Goal: Information Seeking & Learning: Learn about a topic

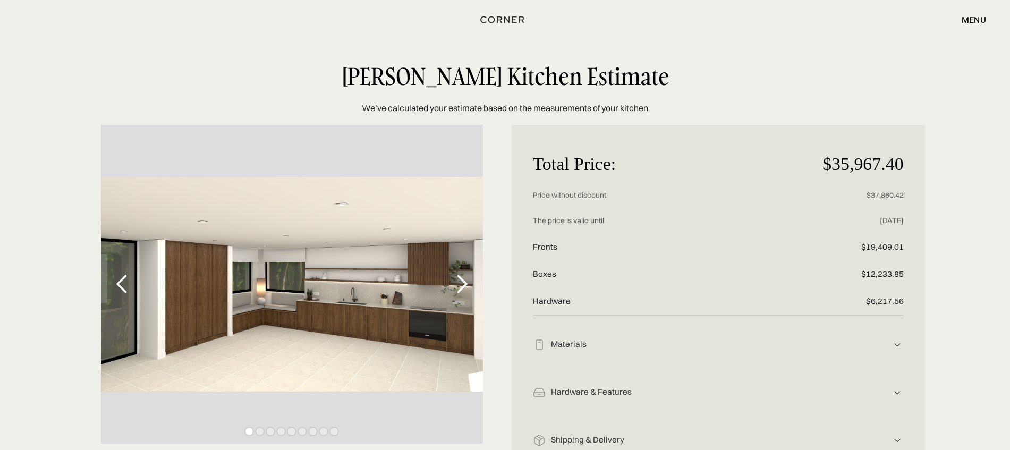
click at [628, 346] on div "Materials" at bounding box center [718, 344] width 345 height 11
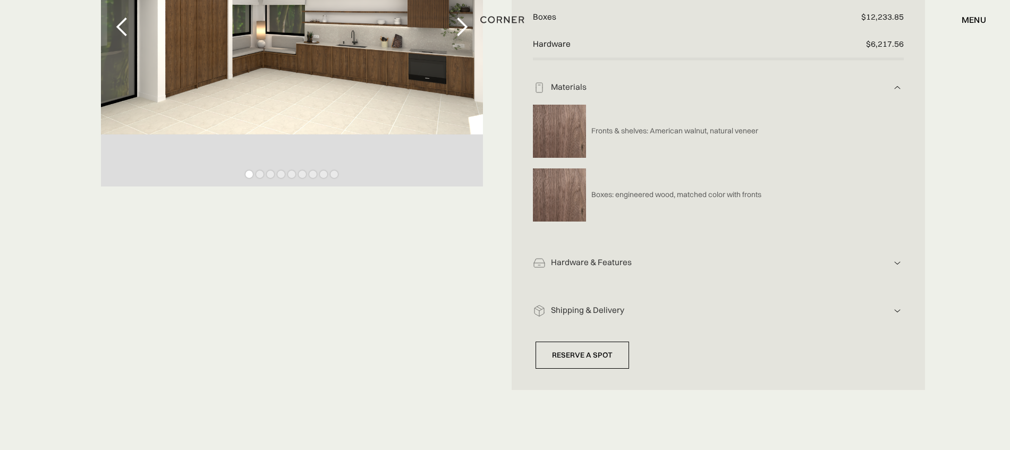
scroll to position [266, 0]
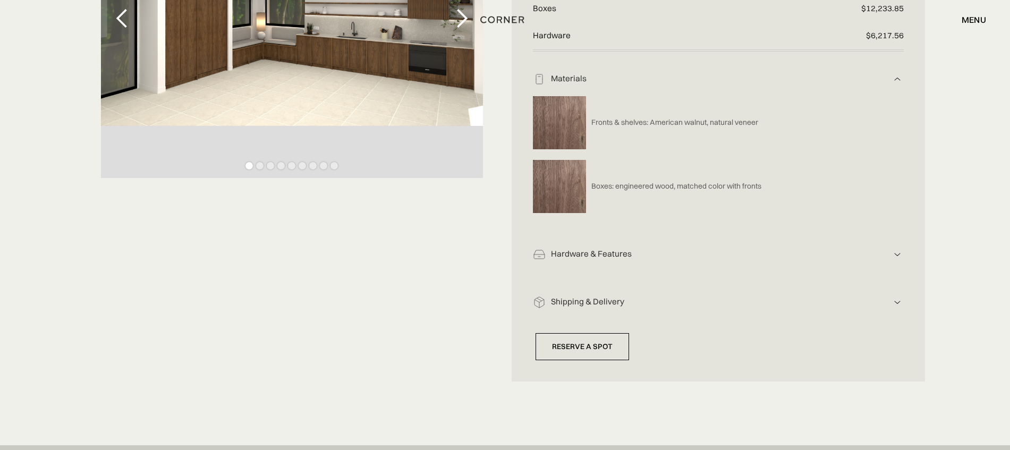
click at [639, 260] on div "Hardware & Features Hardware includes: drawers, handles, functionality Custom s…" at bounding box center [718, 251] width 371 height 48
click at [781, 251] on div "Hardware & Features" at bounding box center [718, 254] width 345 height 11
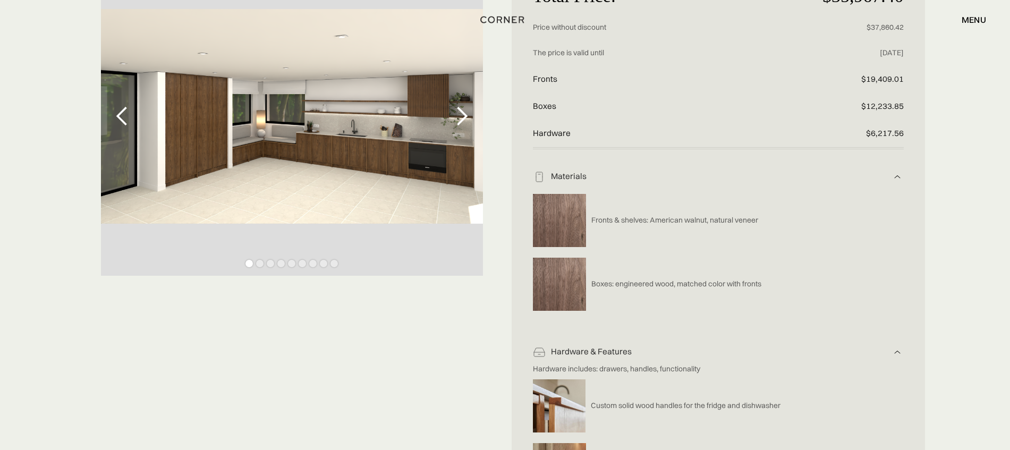
scroll to position [0, 0]
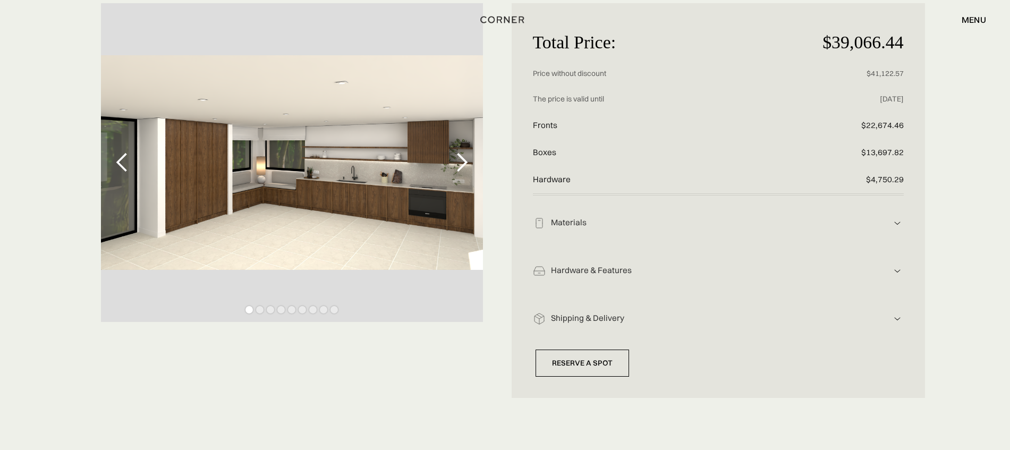
scroll to position [133, 0]
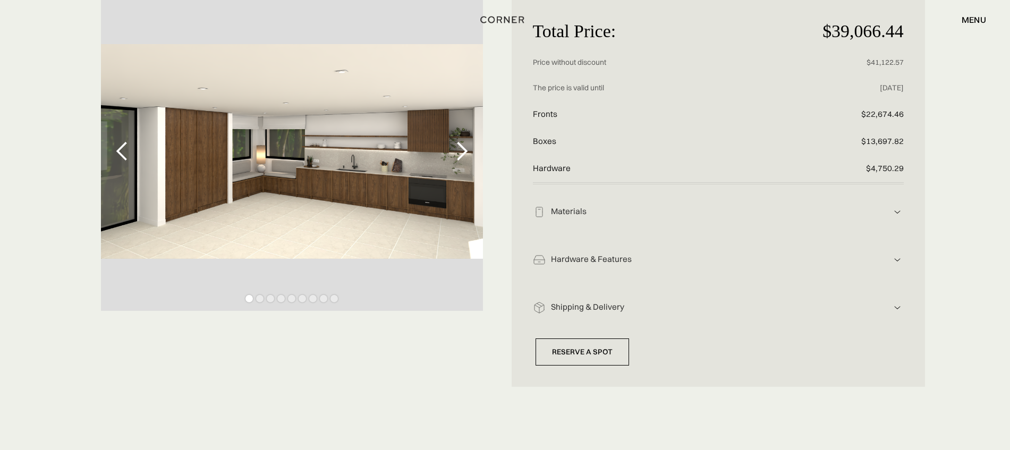
click at [623, 213] on div "Materials" at bounding box center [718, 211] width 345 height 11
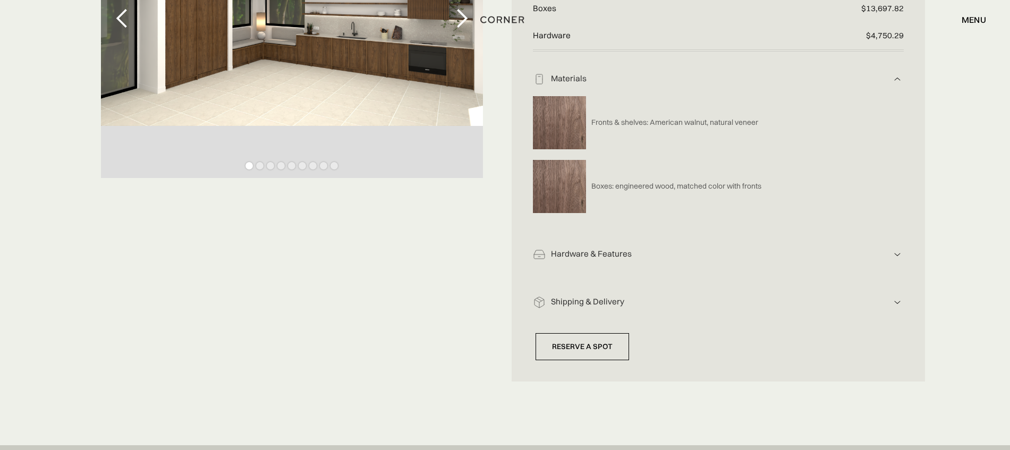
click at [610, 250] on div "Hardware & Features" at bounding box center [718, 254] width 345 height 11
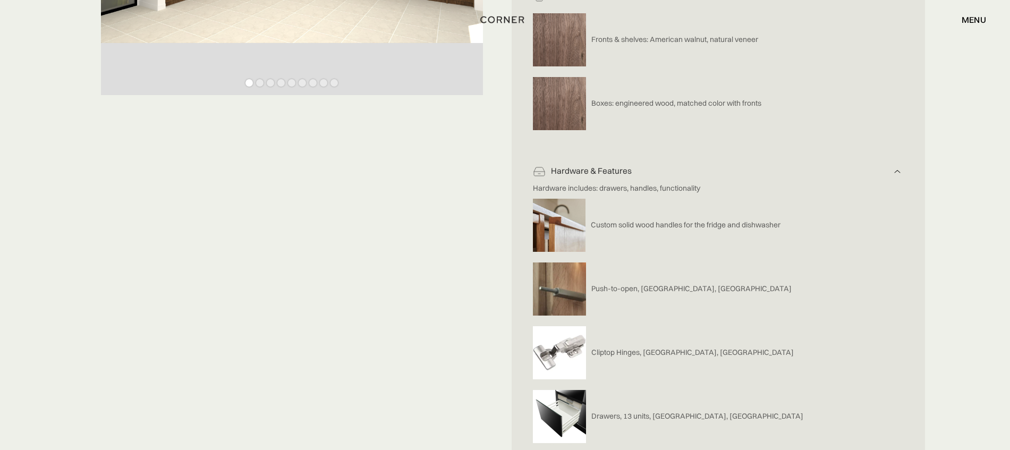
scroll to position [398, 0]
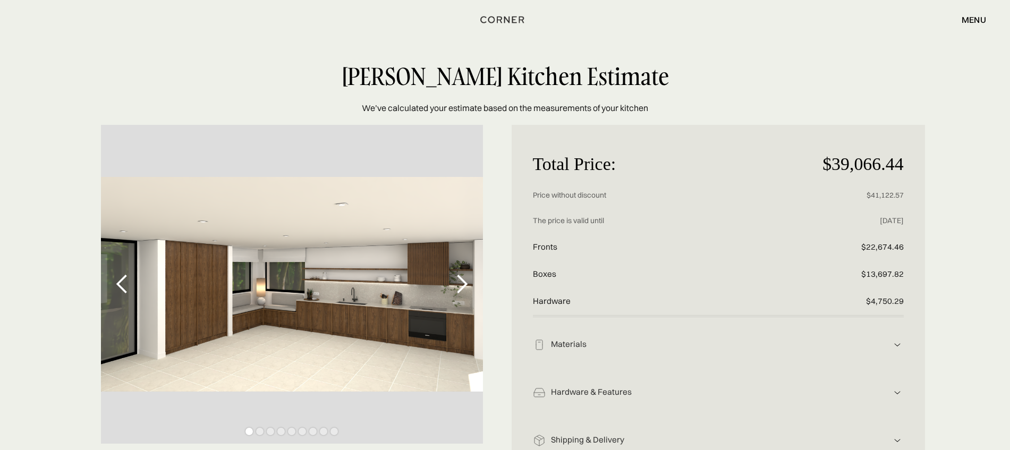
click at [626, 354] on div "Materials Fronts & shelves: American walnut, natural veneer Boxes: engineered w…" at bounding box center [718, 341] width 371 height 48
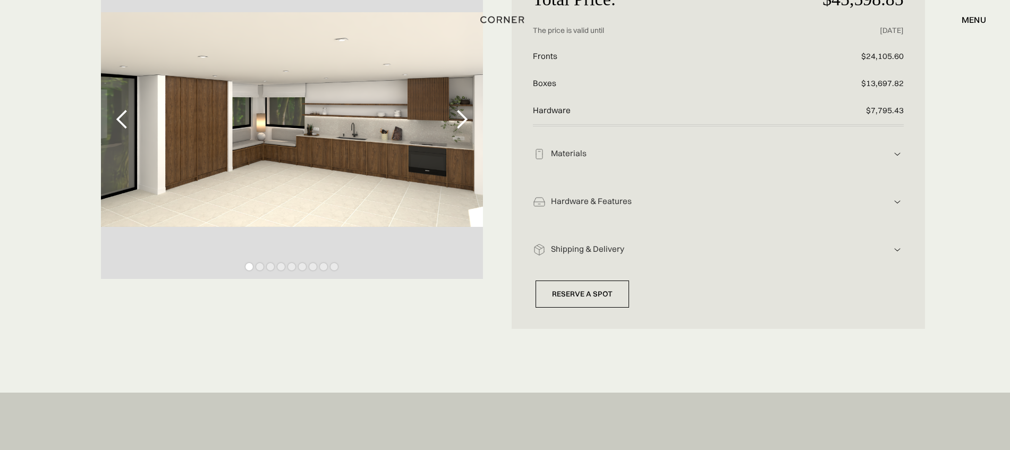
scroll to position [66, 0]
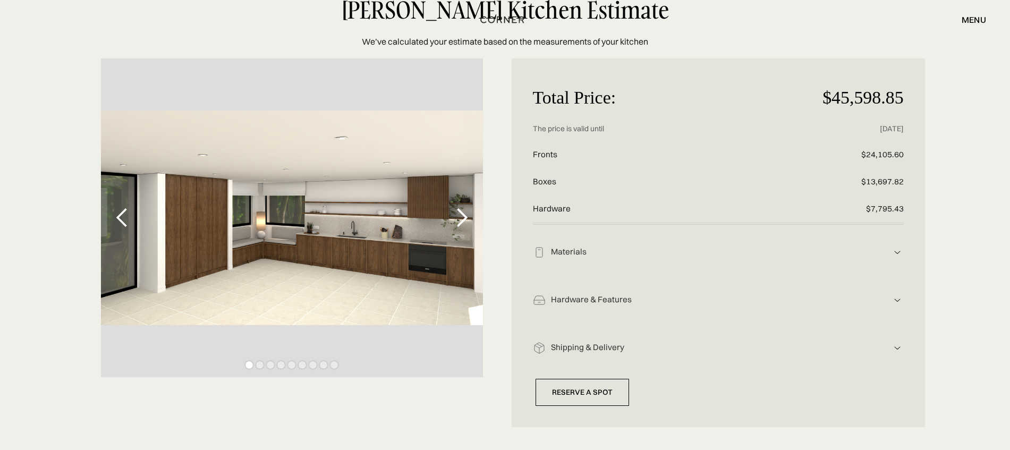
click at [898, 247] on img at bounding box center [897, 252] width 13 height 13
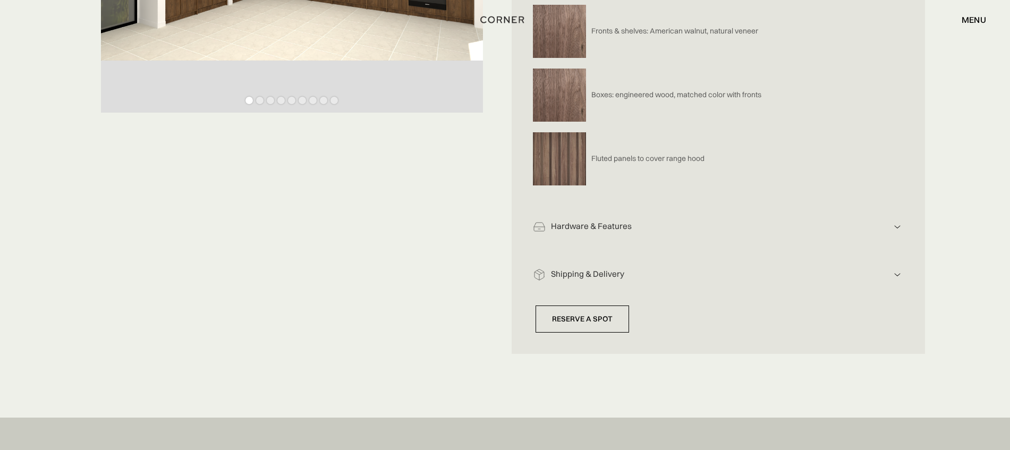
scroll to position [332, 0]
click at [871, 224] on div "Hardware & Features" at bounding box center [718, 225] width 345 height 11
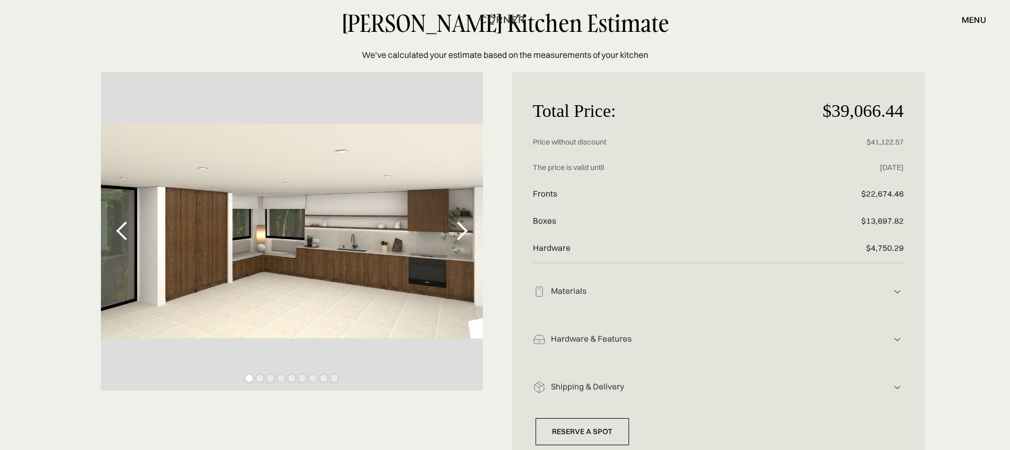
scroll to position [66, 0]
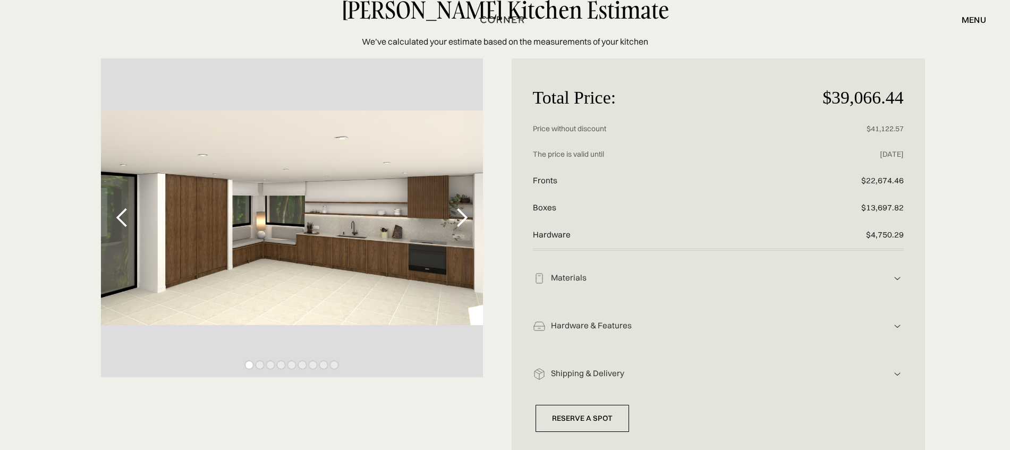
click at [912, 279] on div "Total Price: $39,066.44 Price without discount $41,122.57 The price is valid un…" at bounding box center [718, 255] width 413 height 394
click at [888, 280] on div "Materials" at bounding box center [718, 278] width 345 height 11
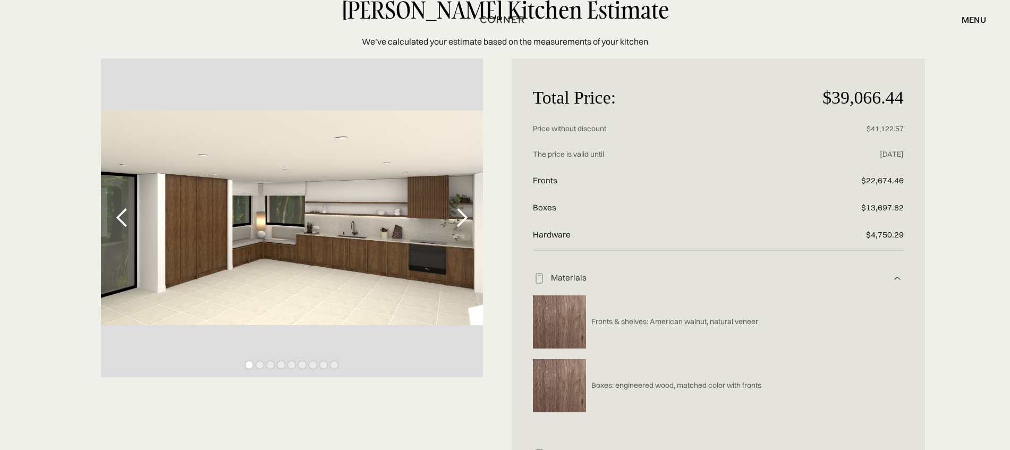
scroll to position [266, 0]
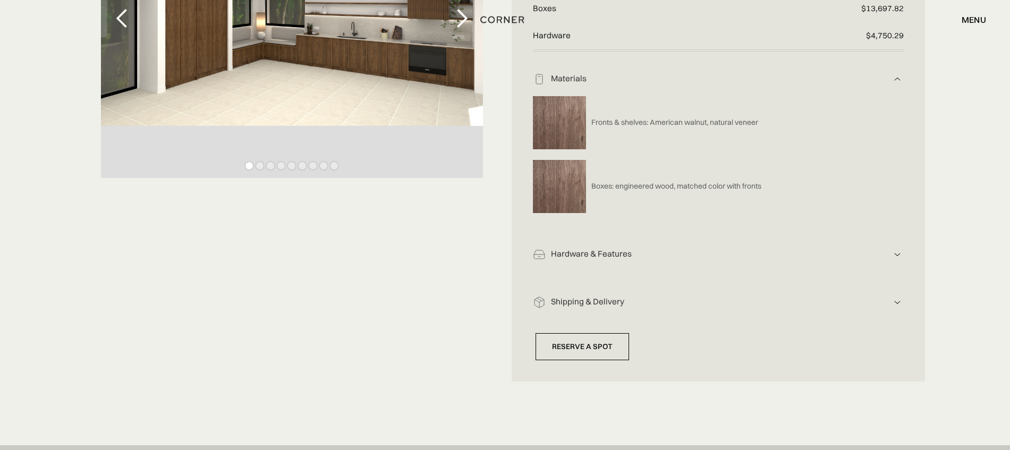
click at [892, 258] on img at bounding box center [897, 254] width 13 height 13
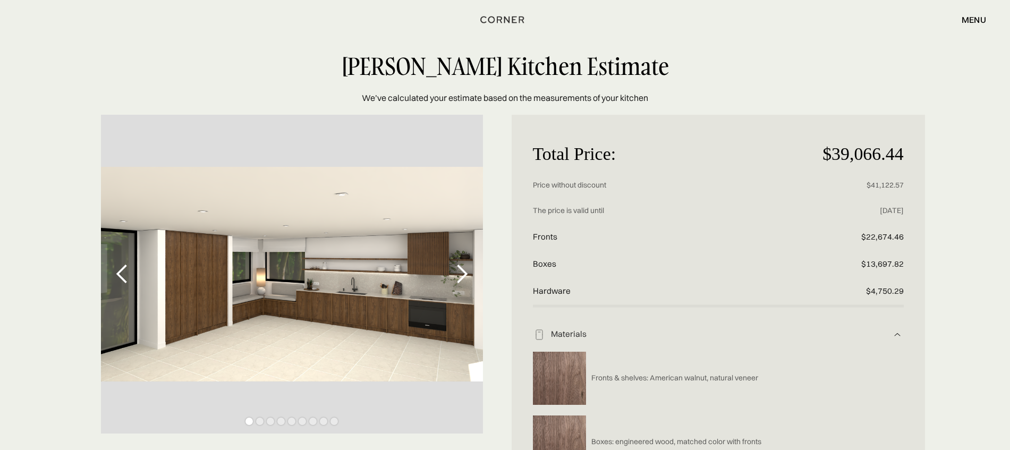
scroll to position [0, 0]
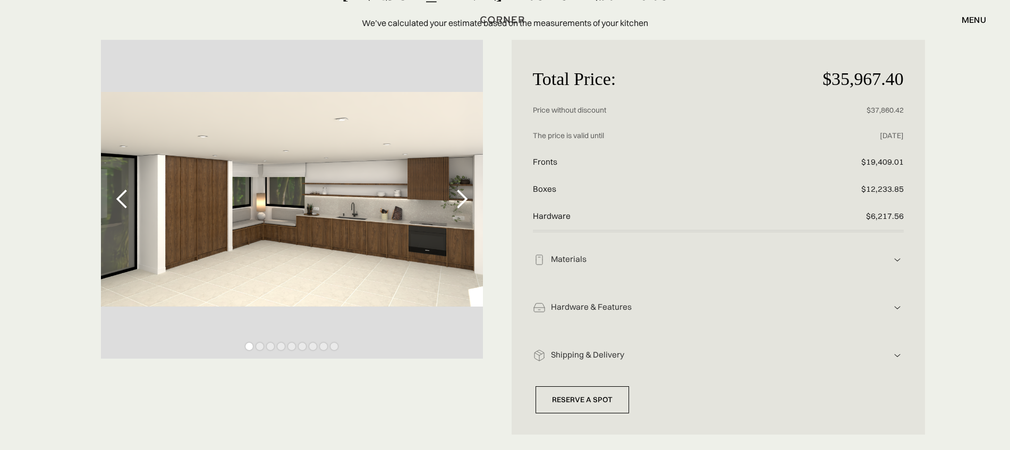
scroll to position [133, 0]
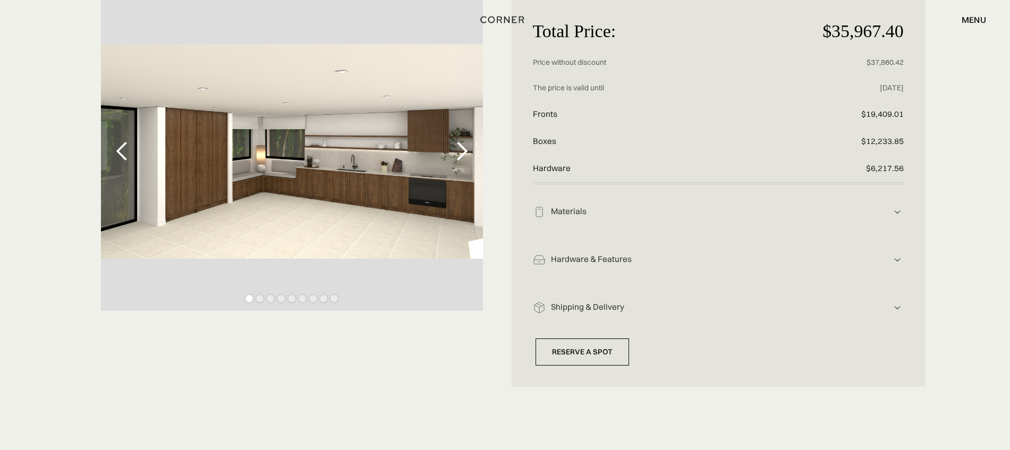
click at [669, 265] on div "Hardware & Features" at bounding box center [718, 259] width 345 height 11
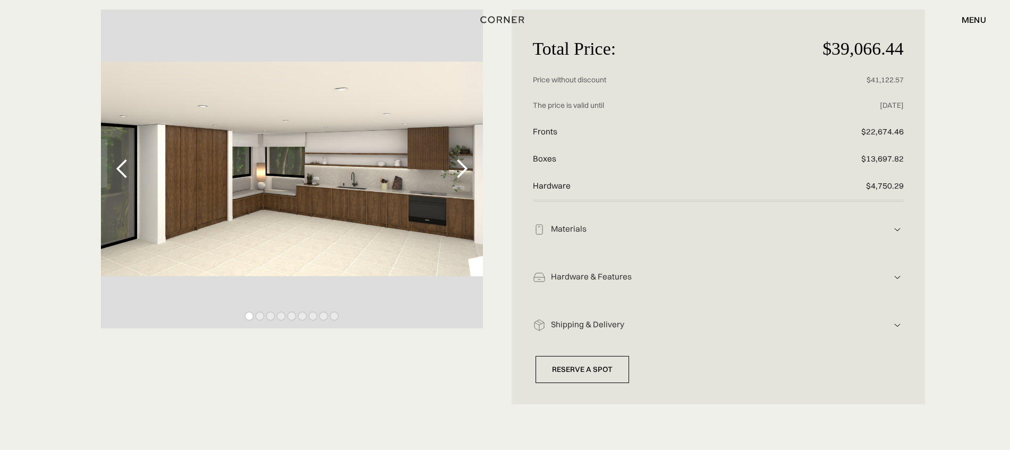
scroll to position [133, 0]
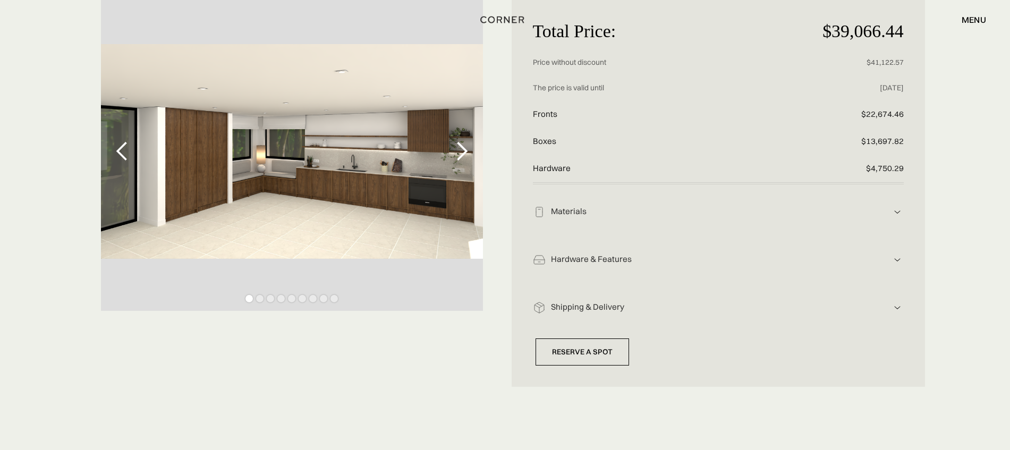
click at [726, 252] on div "Hardware & Features Hardware includes: drawers, handles, functionality Custom s…" at bounding box center [718, 256] width 371 height 48
click at [628, 214] on div "Materials" at bounding box center [718, 211] width 345 height 11
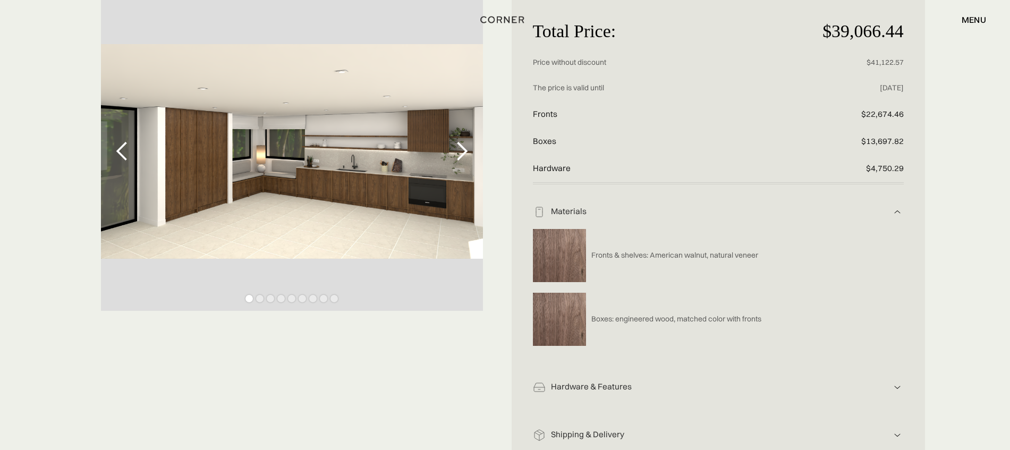
scroll to position [199, 0]
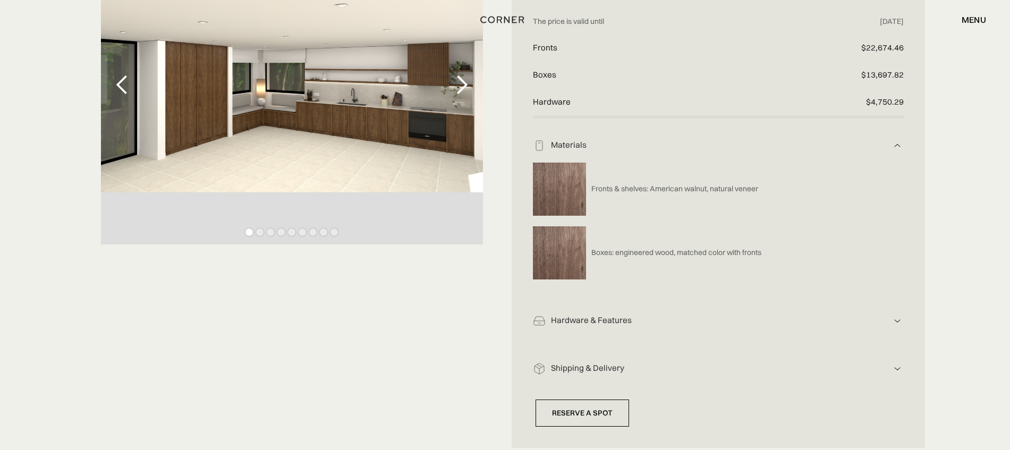
click at [626, 297] on div "Hardware & Features Hardware includes: drawers, handles, functionality Custom s…" at bounding box center [718, 317] width 371 height 48
click at [633, 317] on div "Hardware & Features" at bounding box center [718, 320] width 345 height 11
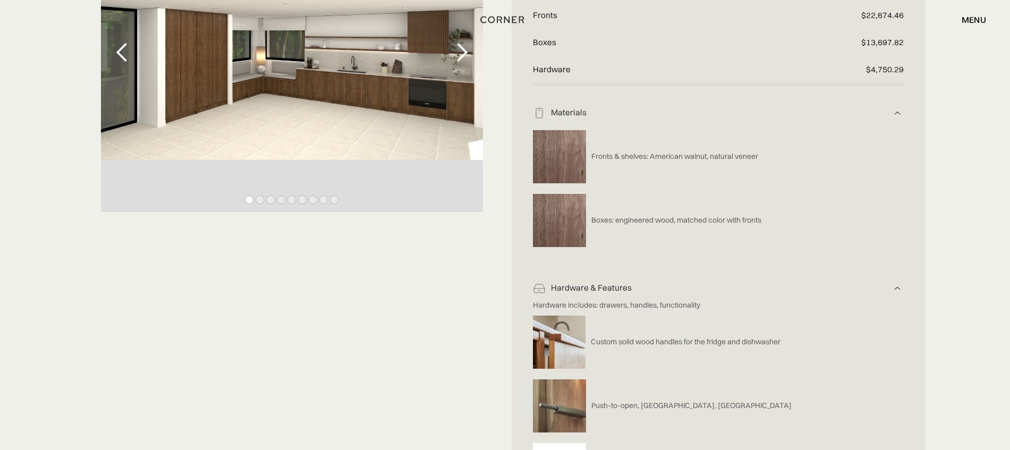
scroll to position [266, 0]
